Goal: Task Accomplishment & Management: Manage account settings

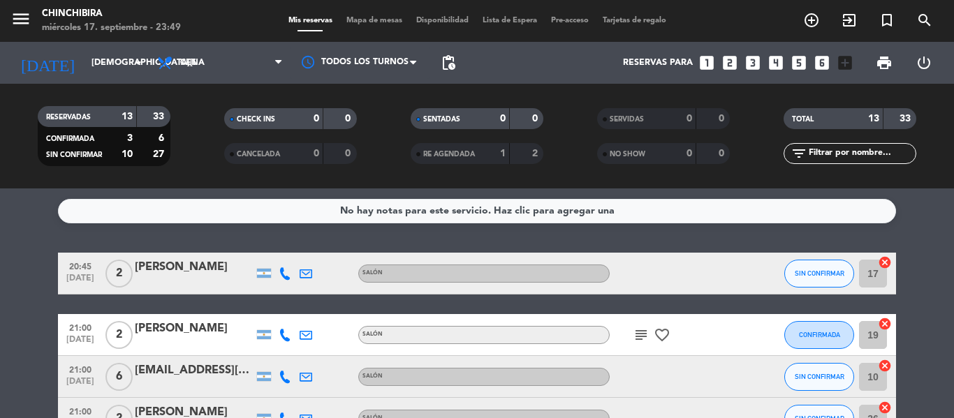
click at [667, 342] on icon "favorite_border" at bounding box center [662, 335] width 17 height 17
click at [643, 338] on icon "subject" at bounding box center [641, 335] width 17 height 17
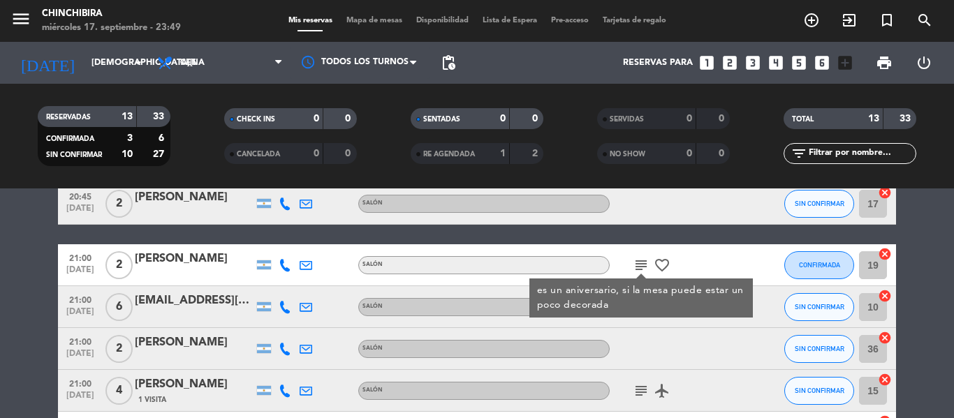
scroll to position [140, 0]
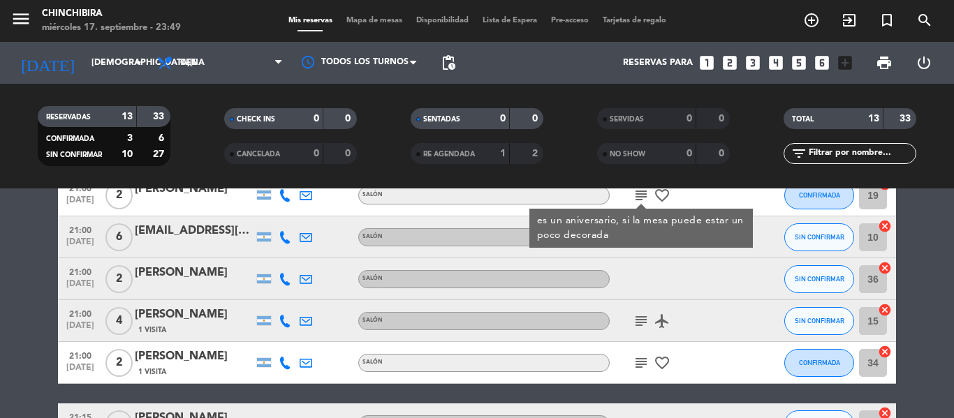
click at [659, 327] on icon "airplanemode_active" at bounding box center [662, 321] width 17 height 17
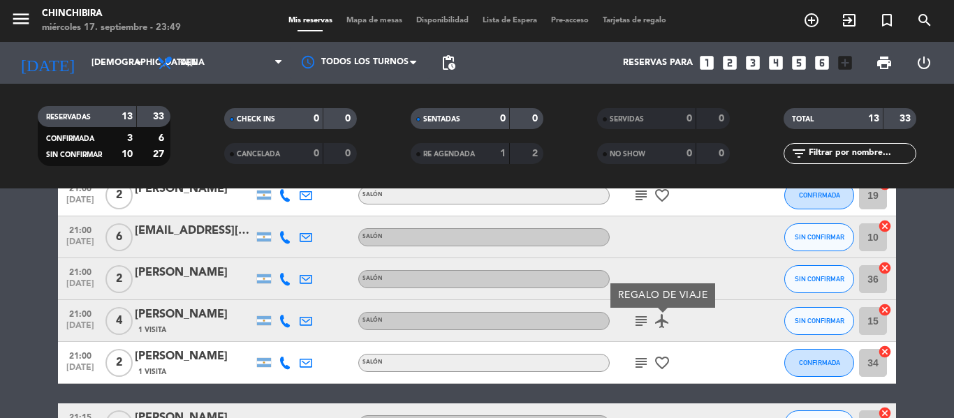
click at [646, 323] on icon "subject" at bounding box center [641, 321] width 17 height 17
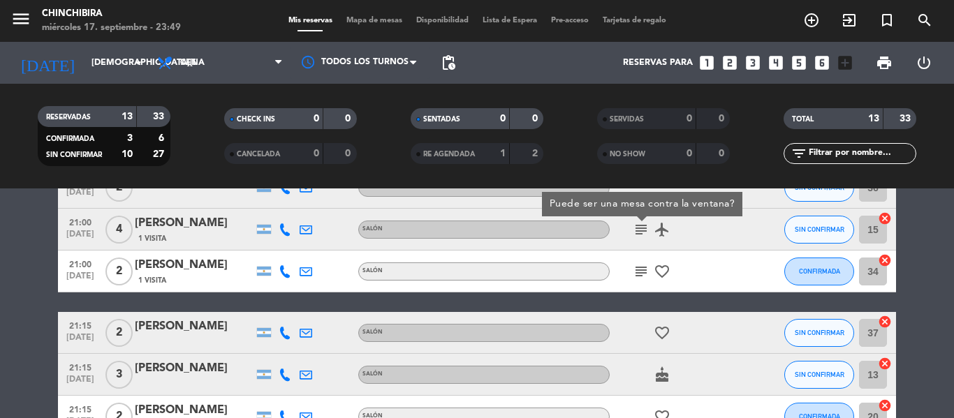
scroll to position [210, 0]
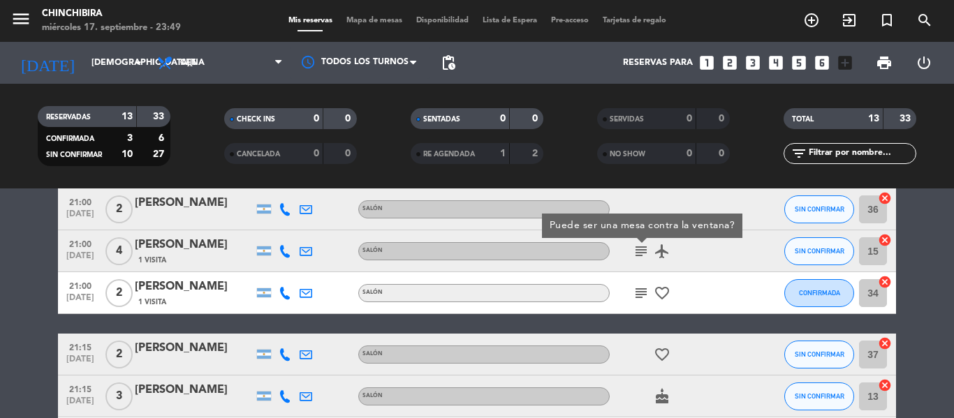
click at [659, 290] on icon "favorite_border" at bounding box center [662, 293] width 17 height 17
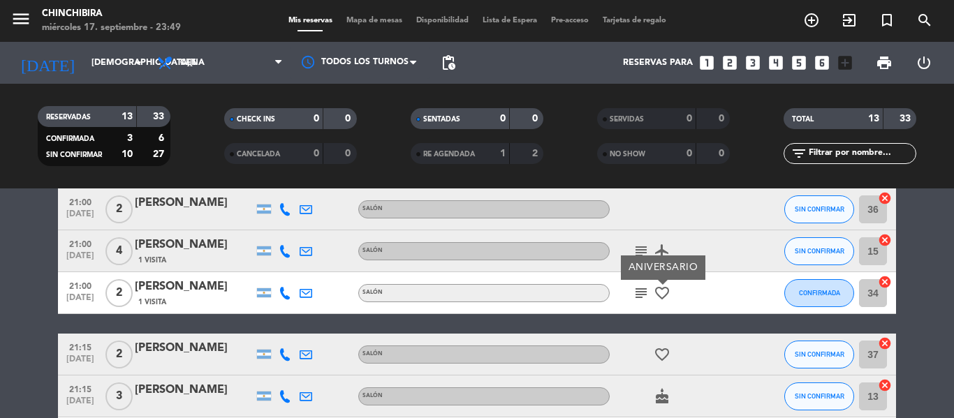
click at [643, 295] on icon "subject" at bounding box center [641, 293] width 17 height 17
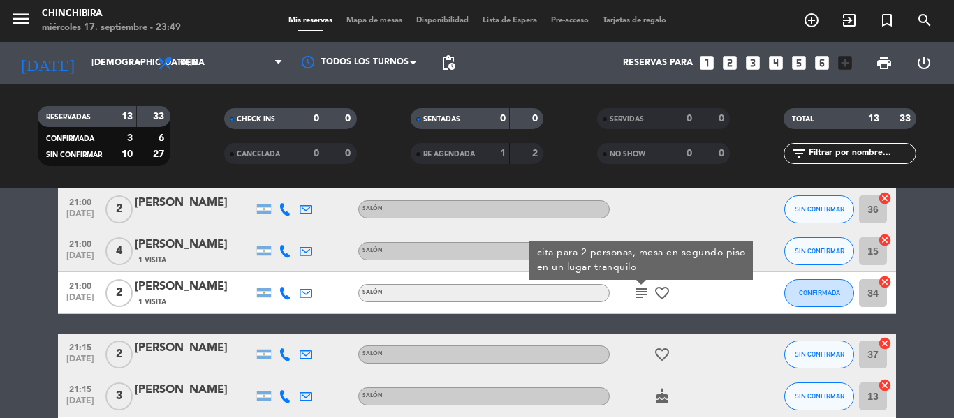
scroll to position [279, 0]
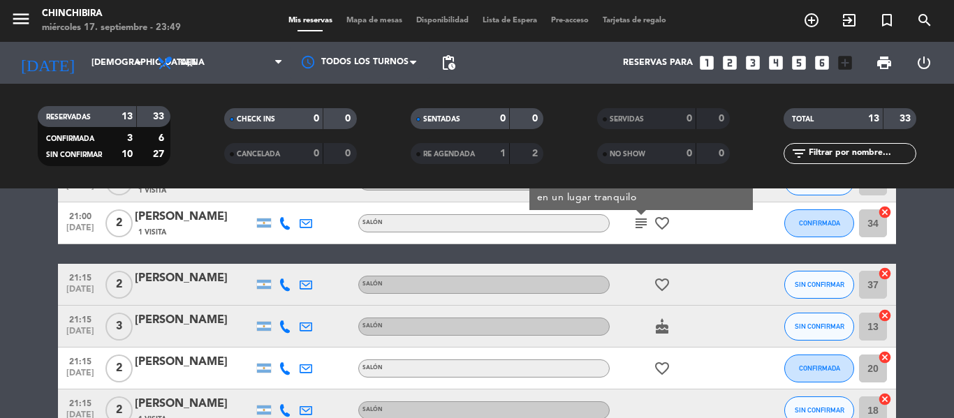
click at [664, 291] on icon "favorite_border" at bounding box center [662, 285] width 17 height 17
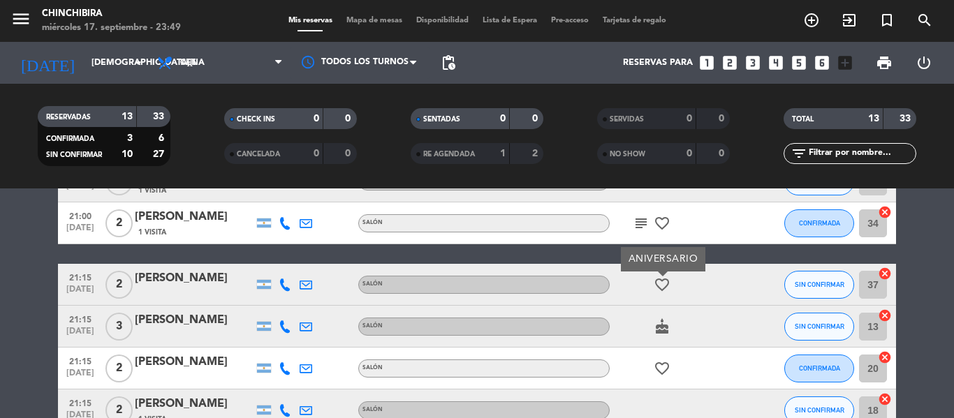
scroll to position [349, 0]
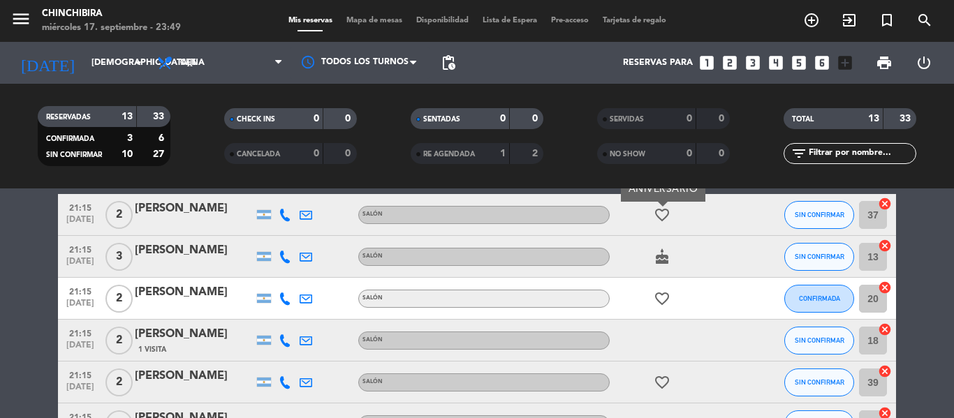
click at [664, 255] on icon "cake" at bounding box center [662, 257] width 17 height 17
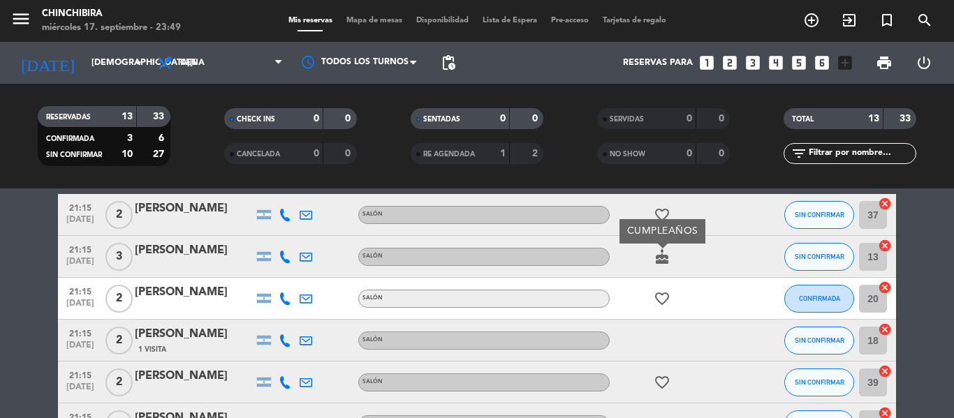
click at [659, 299] on icon "favorite_border" at bounding box center [662, 299] width 17 height 17
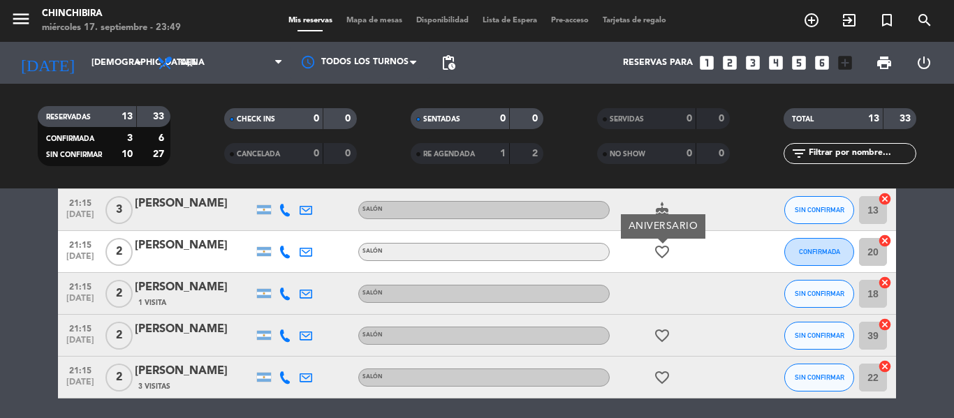
scroll to position [419, 0]
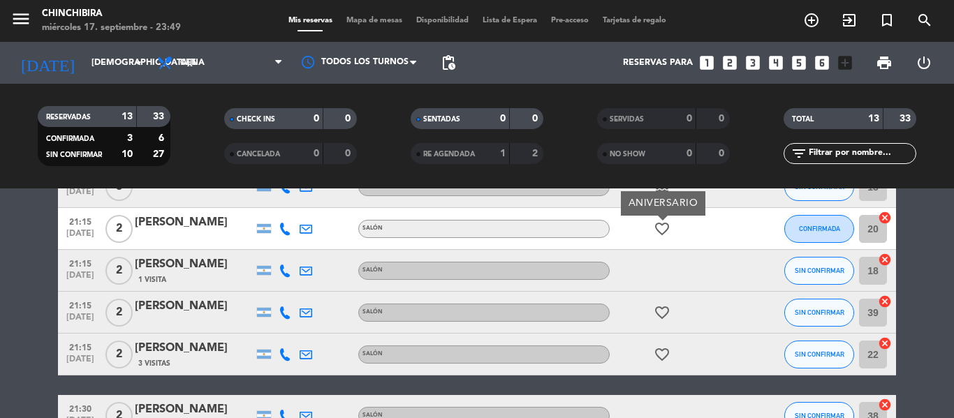
click at [659, 305] on icon "favorite_border" at bounding box center [662, 313] width 17 height 17
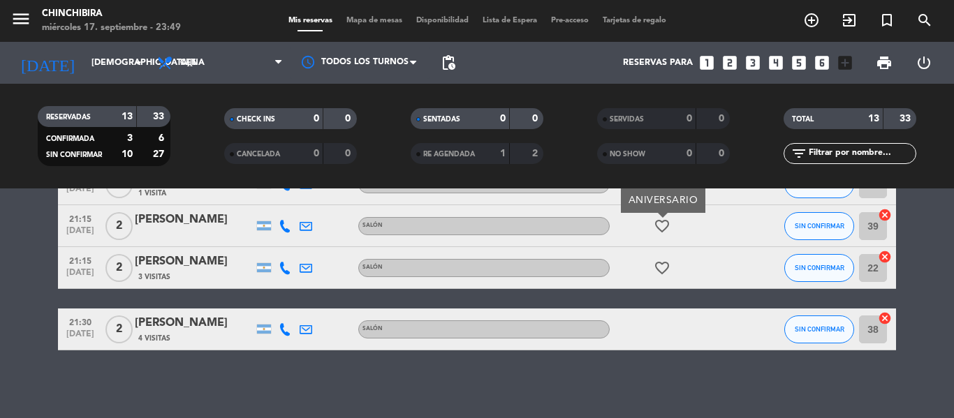
scroll to position [508, 0]
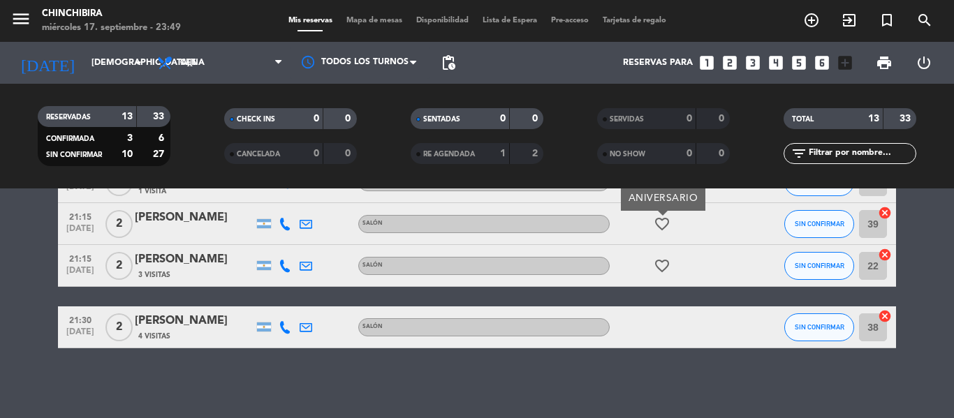
click at [661, 261] on icon "favorite_border" at bounding box center [662, 266] width 17 height 17
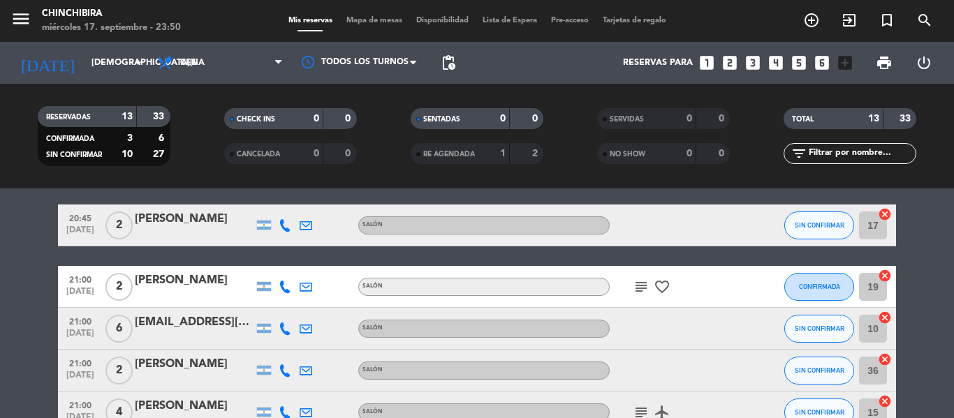
scroll to position [70, 0]
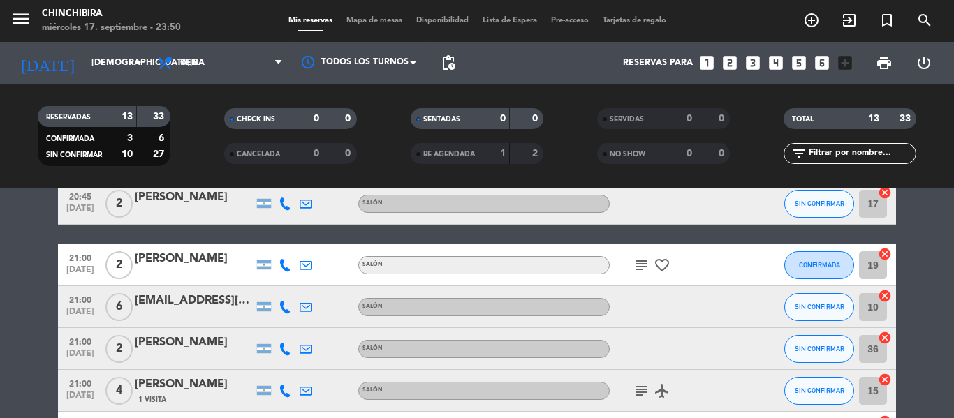
click at [666, 262] on icon "favorite_border" at bounding box center [662, 265] width 17 height 17
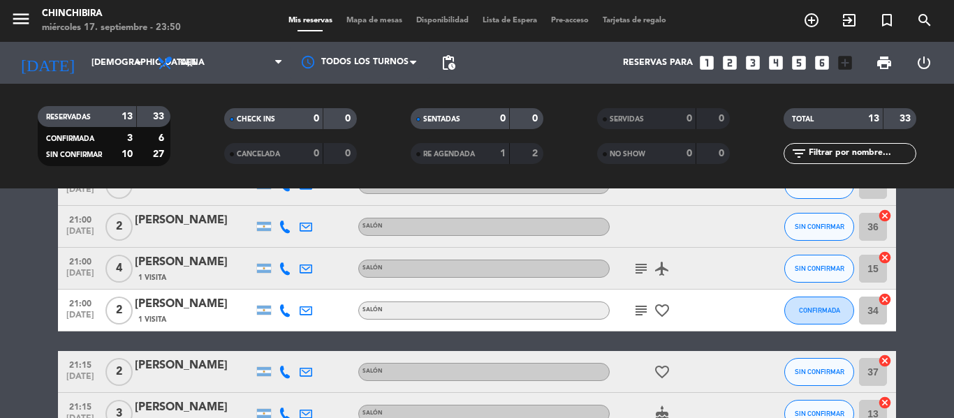
scroll to position [210, 0]
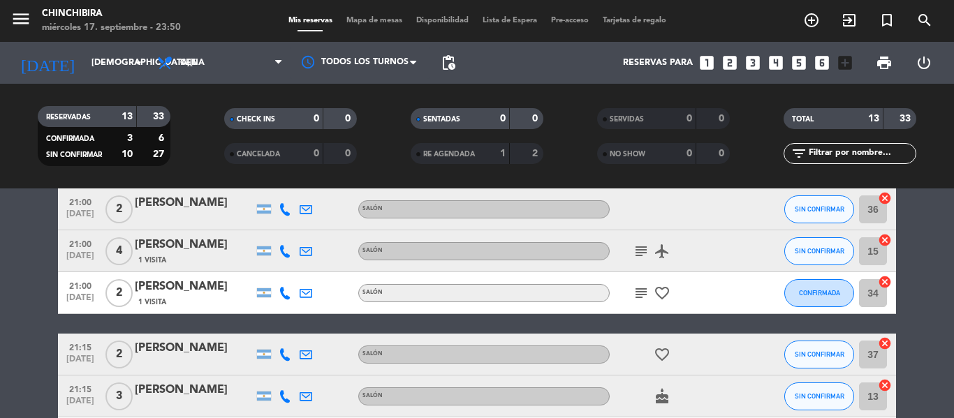
click at [660, 293] on icon "favorite_border" at bounding box center [662, 293] width 17 height 17
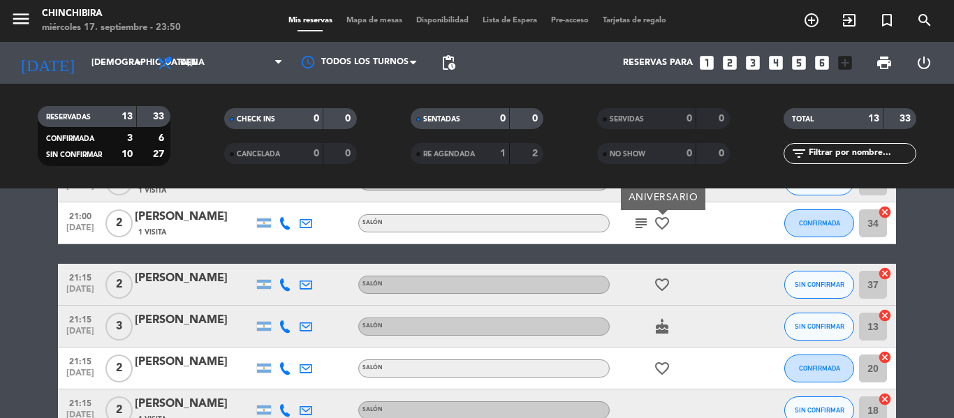
click at [661, 293] on div "favorite_border" at bounding box center [673, 284] width 126 height 41
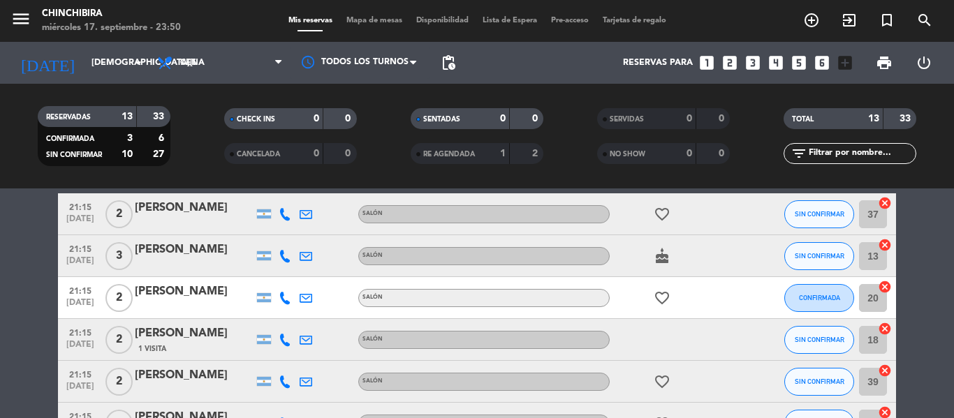
scroll to position [419, 0]
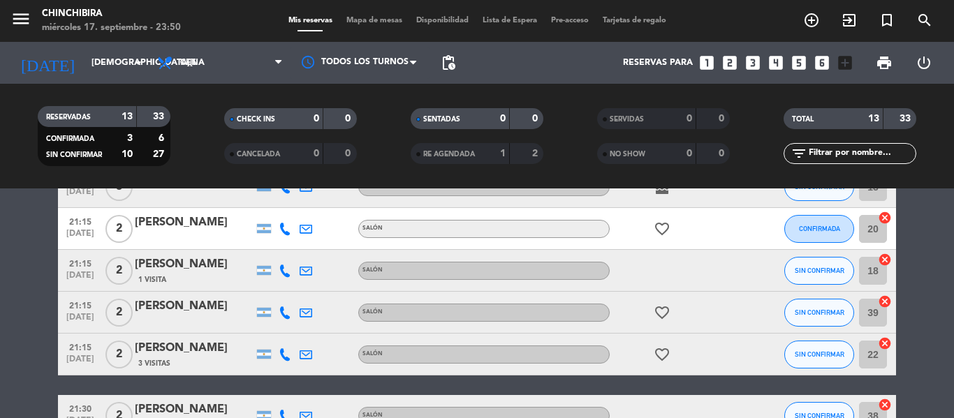
click at [666, 221] on icon "favorite_border" at bounding box center [662, 229] width 17 height 17
click at [661, 314] on icon "favorite_border" at bounding box center [662, 313] width 17 height 17
click at [661, 353] on icon "favorite_border" at bounding box center [662, 354] width 17 height 17
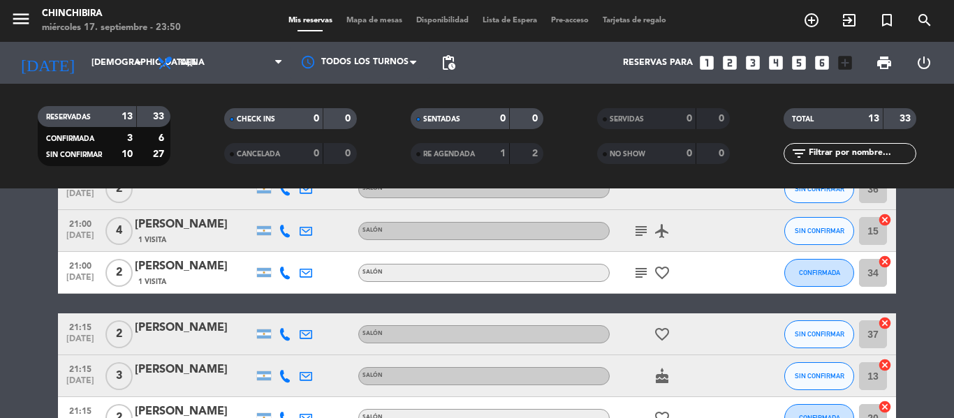
scroll to position [228, 0]
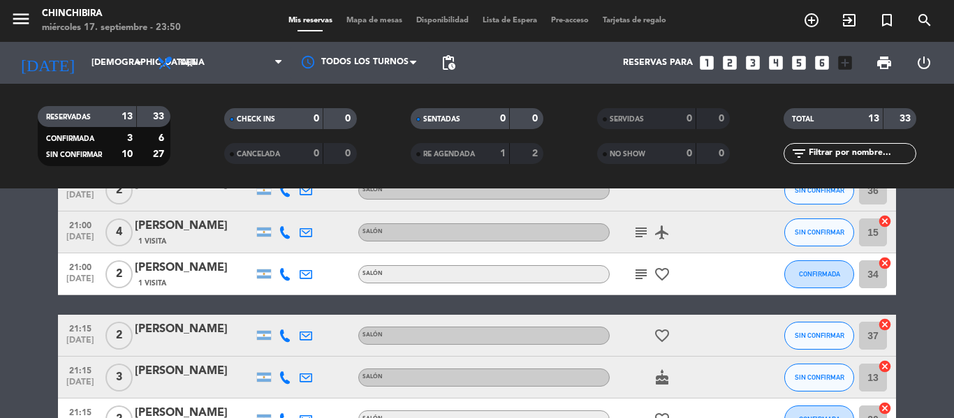
click at [661, 374] on icon "cake" at bounding box center [662, 377] width 17 height 17
